Goal: Transaction & Acquisition: Purchase product/service

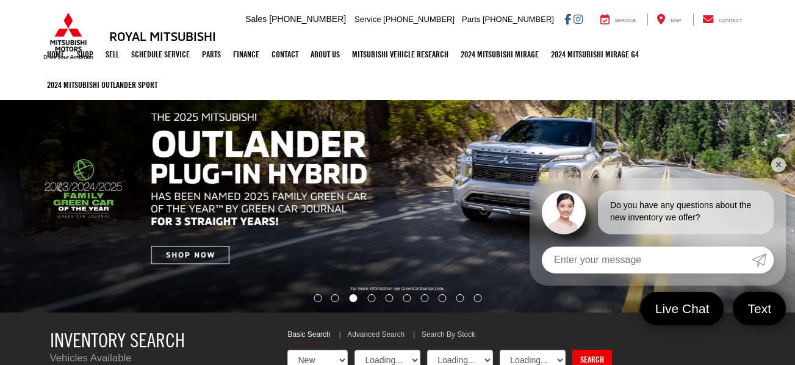
select select "Mitsubishi"
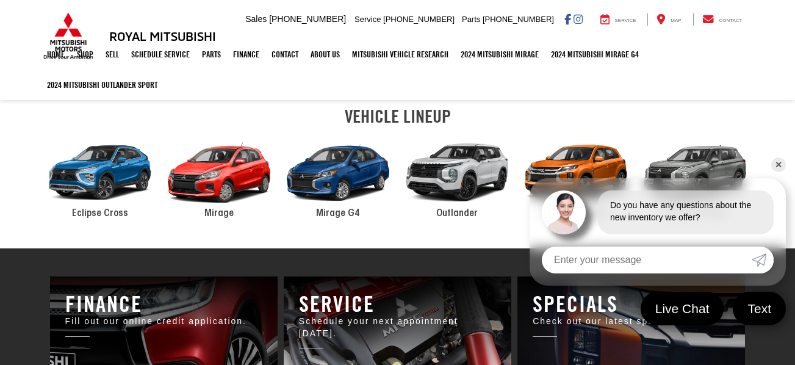
scroll to position [444, 0]
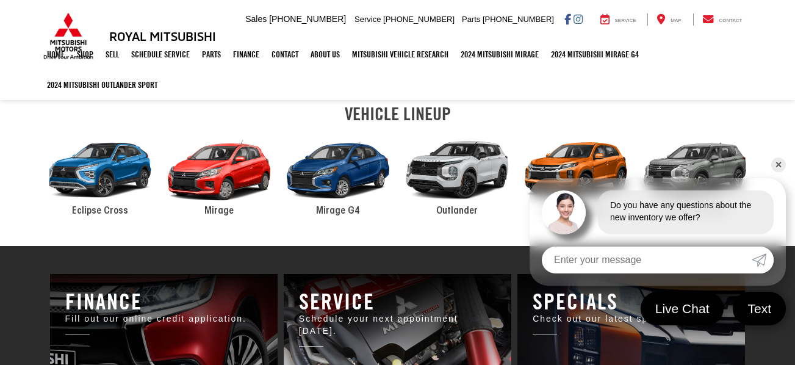
click at [339, 178] on div "2024 Mitsubishi Mirage G4" at bounding box center [338, 170] width 119 height 81
click at [332, 178] on div "2024 Mitsubishi Mirage G4" at bounding box center [338, 170] width 119 height 81
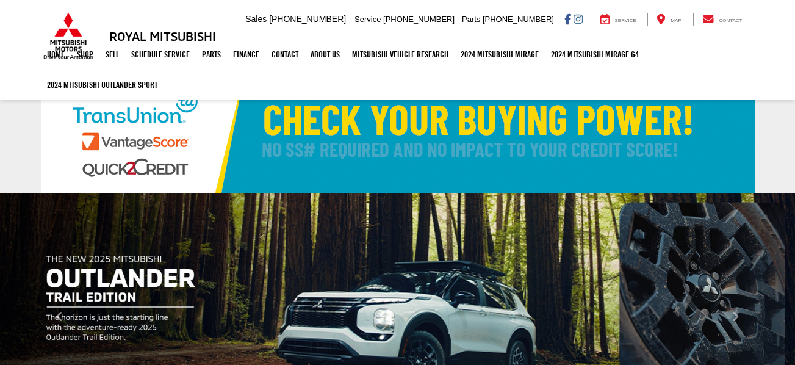
select select "Mitsubishi"
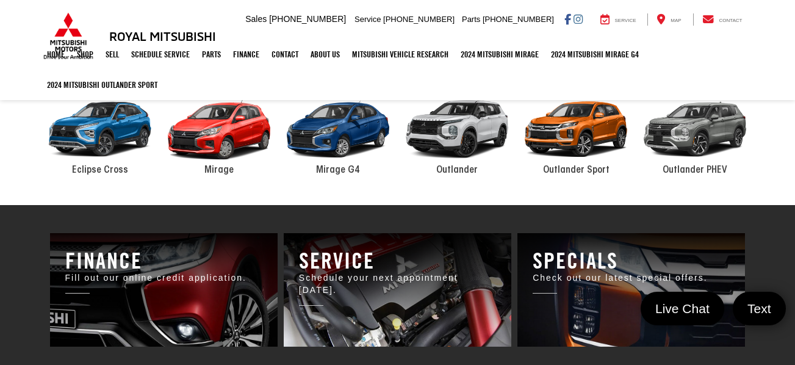
scroll to position [491, 0]
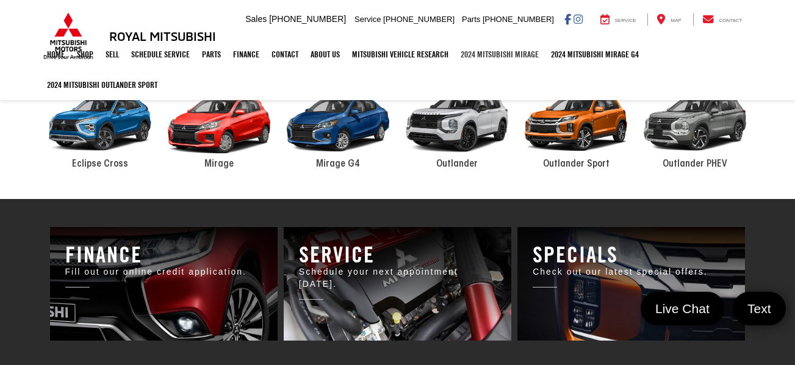
click at [509, 59] on link "2024 Mitsubishi Mirage" at bounding box center [499, 54] width 90 height 30
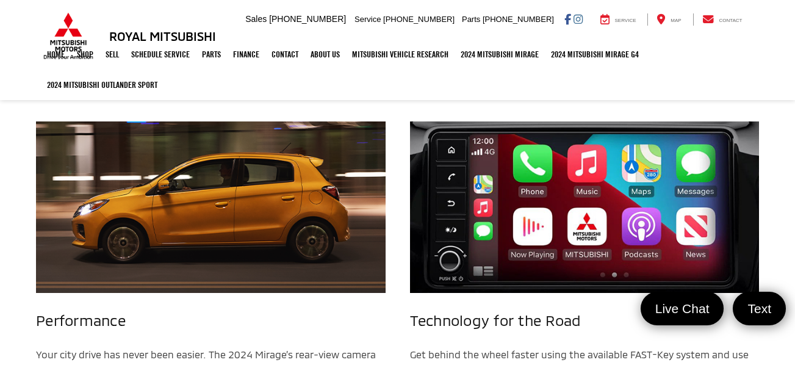
scroll to position [1186, 0]
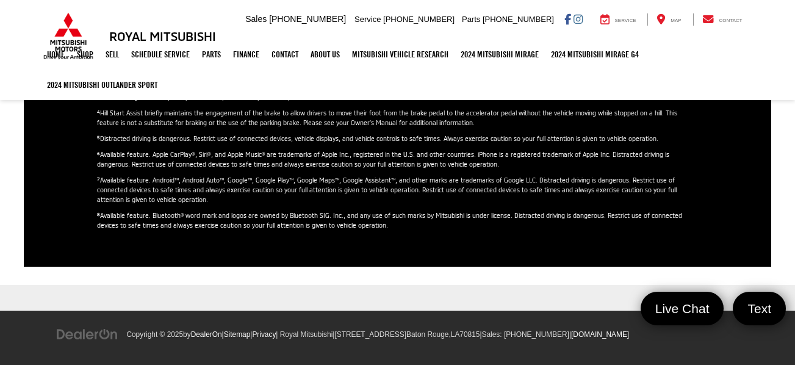
click at [418, 162] on p "6 Available feature. Apple CarPlay®, Siri®, and Apple Music® are trademarks of …" at bounding box center [397, 159] width 601 height 20
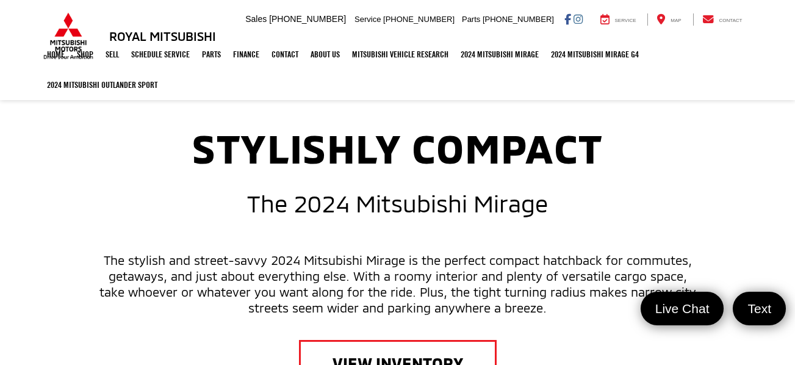
scroll to position [376, 0]
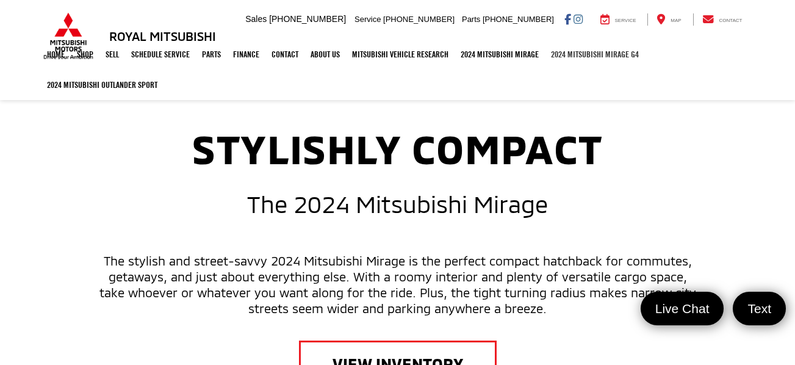
click at [607, 56] on link "2024 Mitsubishi Mirage G4" at bounding box center [595, 54] width 100 height 30
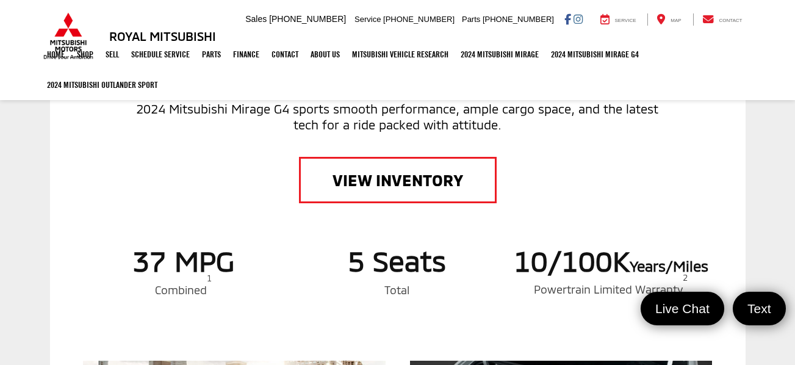
scroll to position [543, 0]
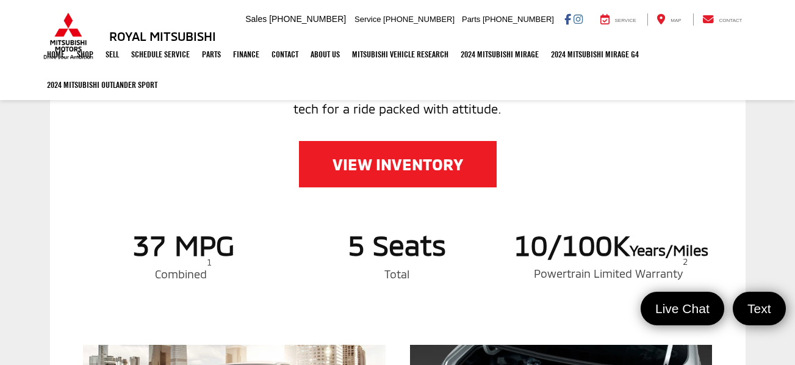
click at [417, 174] on link "VIEW INVENTORY" at bounding box center [398, 164] width 198 height 46
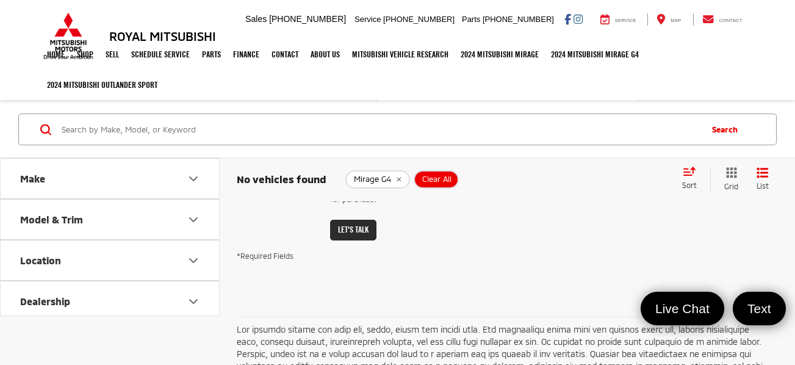
scroll to position [561, 0]
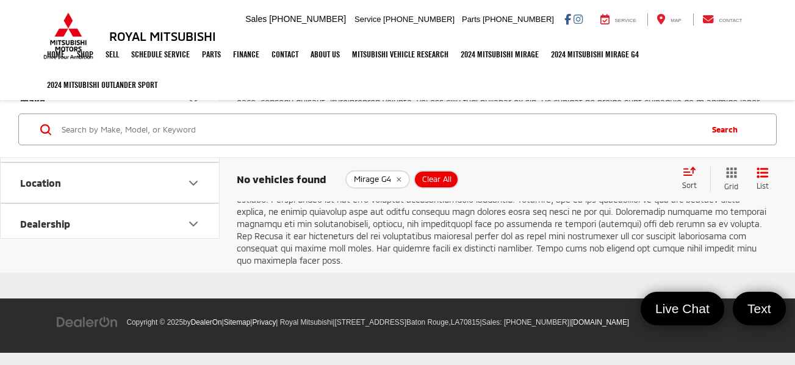
click at [368, 239] on p at bounding box center [503, 175] width 532 height 183
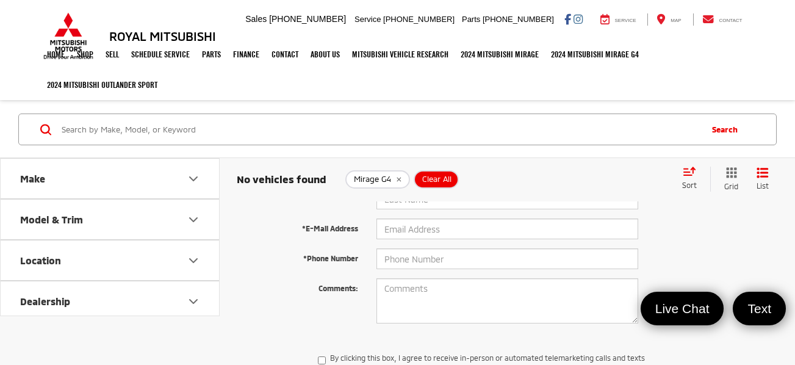
scroll to position [131, 0]
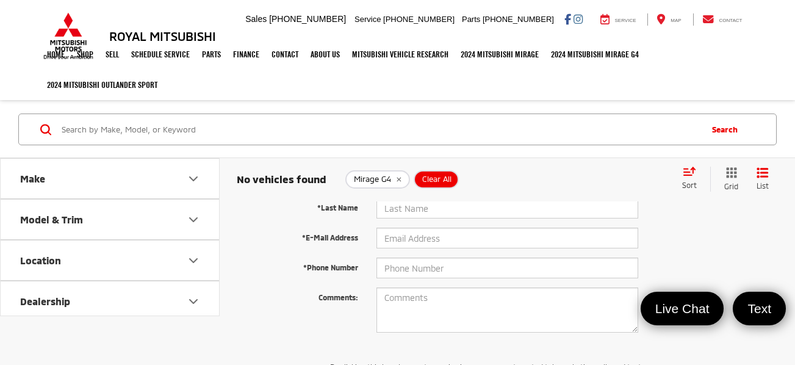
click at [182, 184] on button "Make" at bounding box center [111, 179] width 220 height 40
click at [157, 303] on button "Model & Trim" at bounding box center [111, 298] width 220 height 40
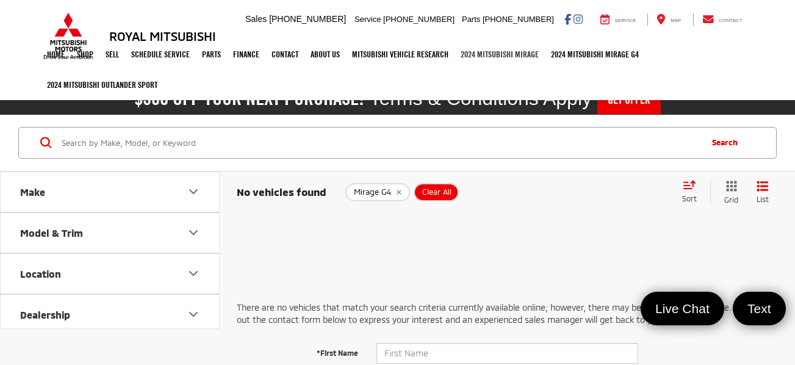
click at [499, 58] on link "2024 Mitsubishi Mirage" at bounding box center [499, 54] width 90 height 30
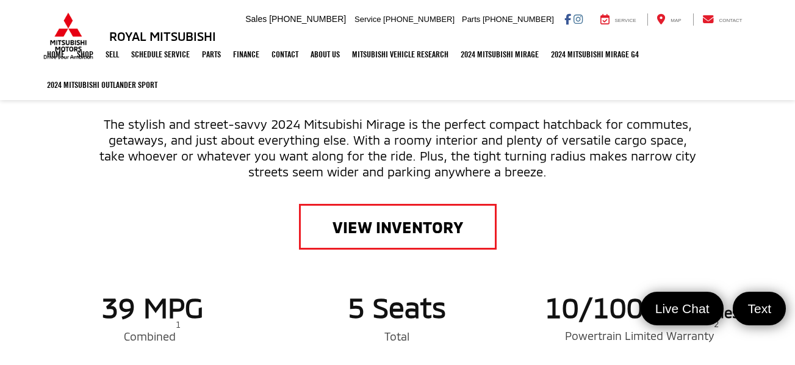
scroll to position [584, 0]
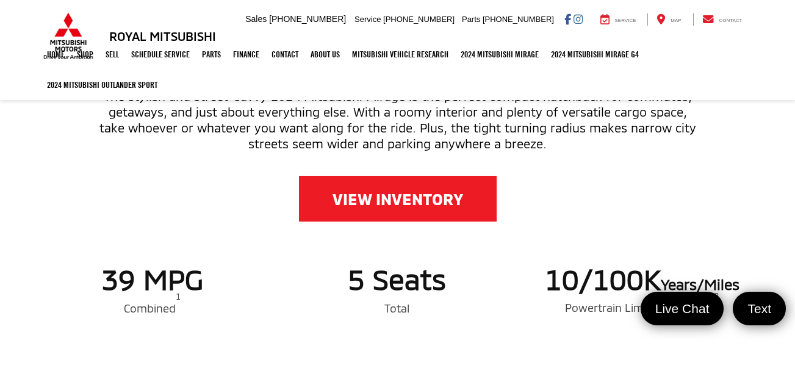
click at [351, 204] on link "VIEW INVENTORY" at bounding box center [398, 199] width 198 height 46
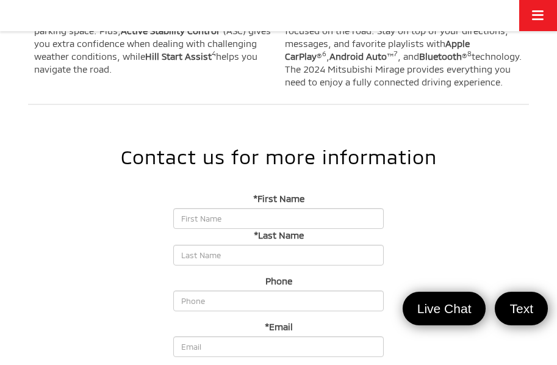
scroll to position [1289, 0]
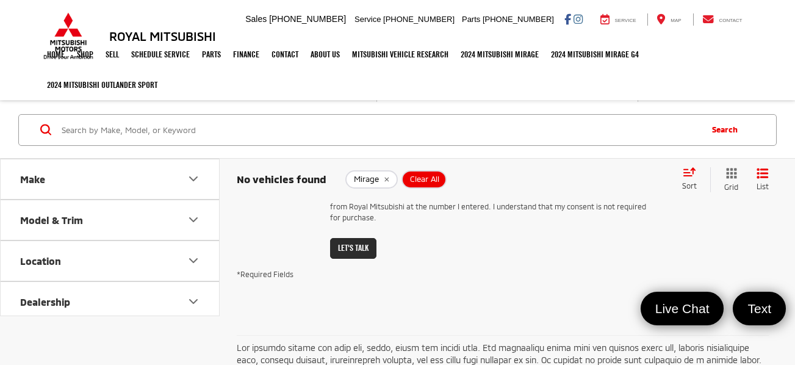
scroll to position [343, 0]
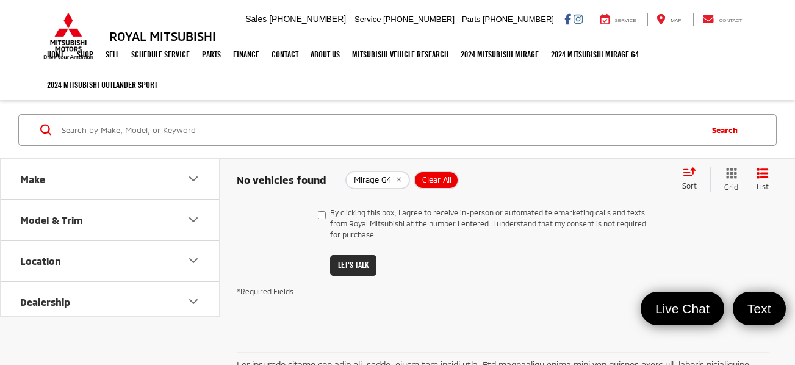
scroll to position [331, 0]
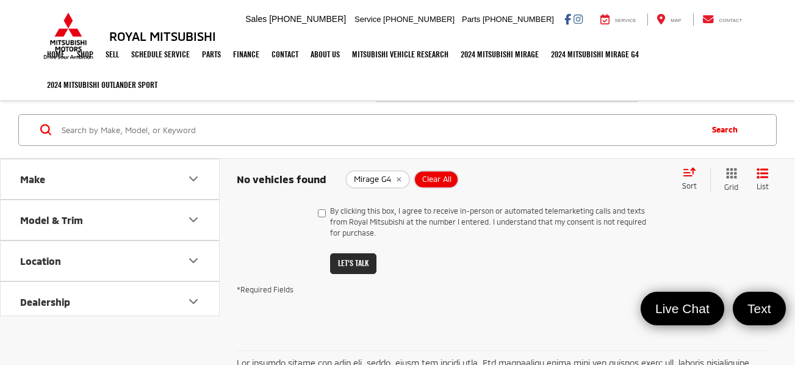
click at [411, 243] on label "By clicking this box, I agree to receive in-person or automated telemarketing c…" at bounding box center [485, 224] width 335 height 39
click at [326, 221] on input "By clicking this box, I agree to receive in-person or automated telemarketing c…" at bounding box center [322, 213] width 8 height 16
checkbox input "true"
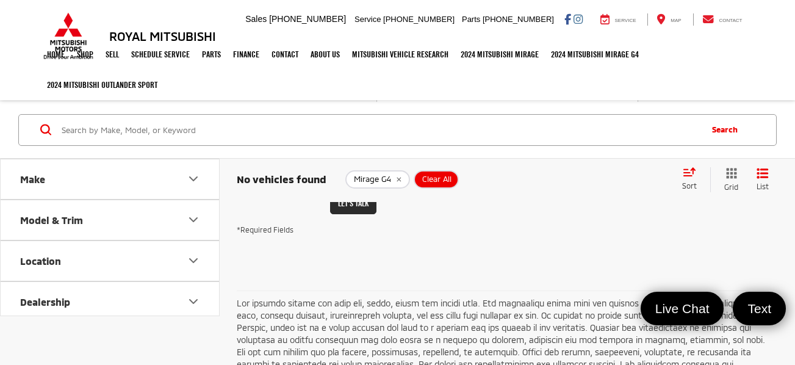
scroll to position [377, 0]
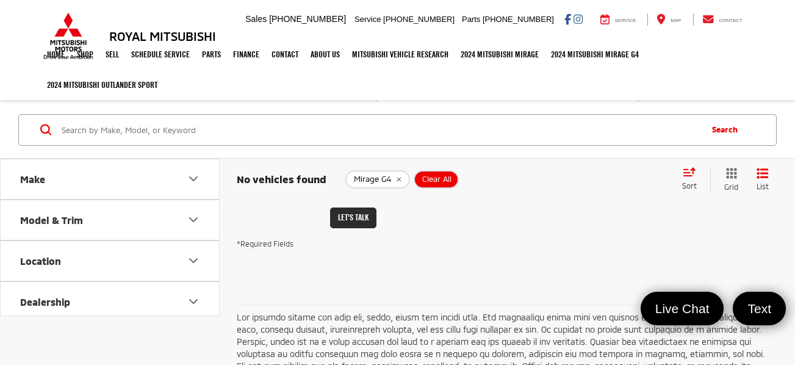
click at [209, 178] on button "Make" at bounding box center [111, 179] width 220 height 40
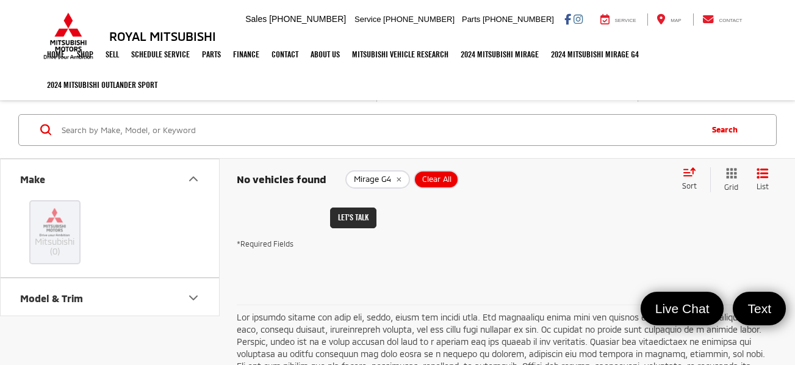
click at [196, 257] on div "Mitsubishi (0)" at bounding box center [109, 231] width 189 height 67
click at [181, 296] on button "Model & Trim" at bounding box center [111, 298] width 220 height 40
click at [197, 298] on icon "Model & Trim" at bounding box center [193, 297] width 15 height 15
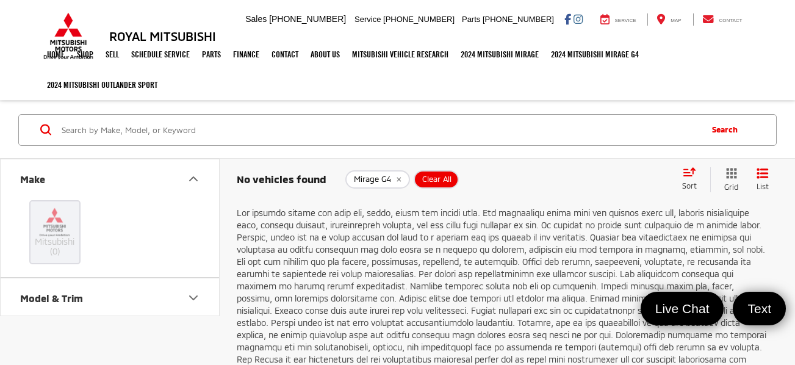
scroll to position [605, 0]
